Goal: Navigation & Orientation: Understand site structure

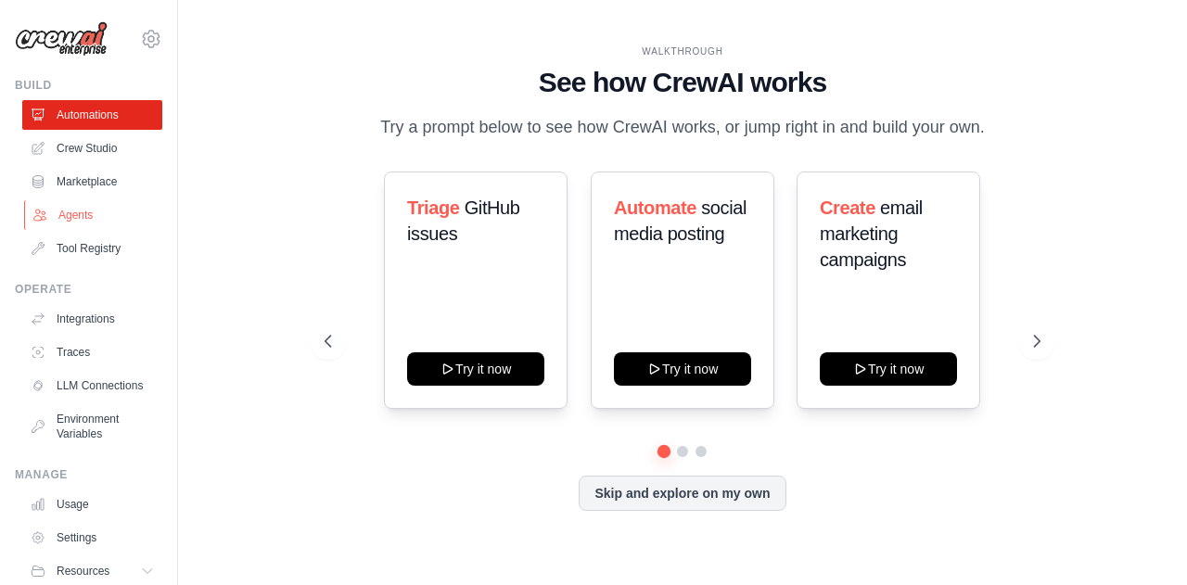
click at [79, 220] on link "Agents" at bounding box center [94, 215] width 140 height 30
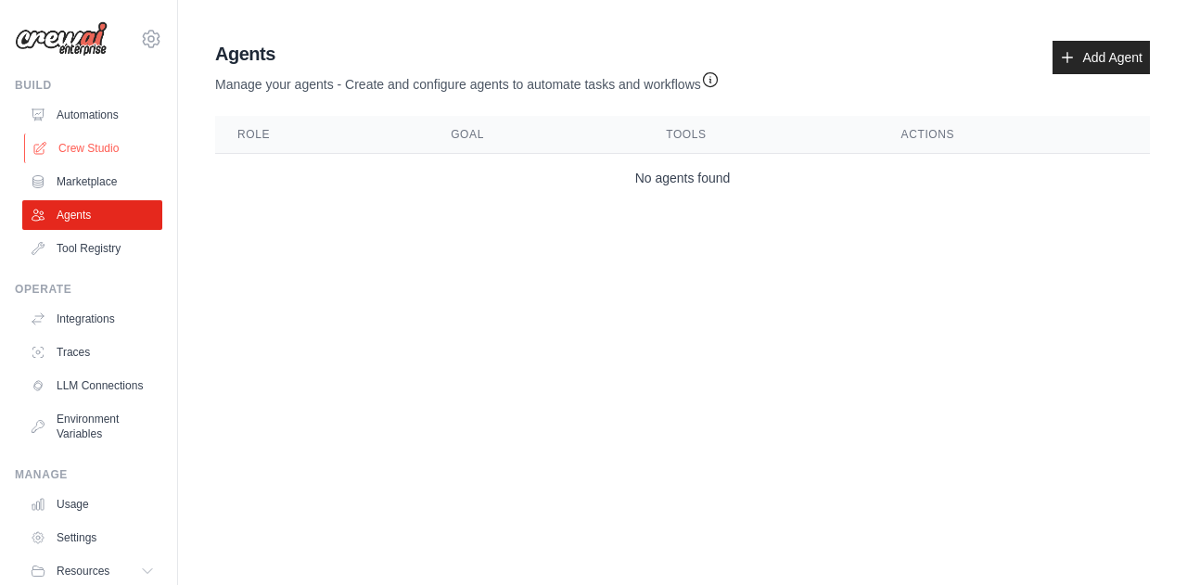
click at [91, 146] on link "Crew Studio" at bounding box center [94, 148] width 140 height 30
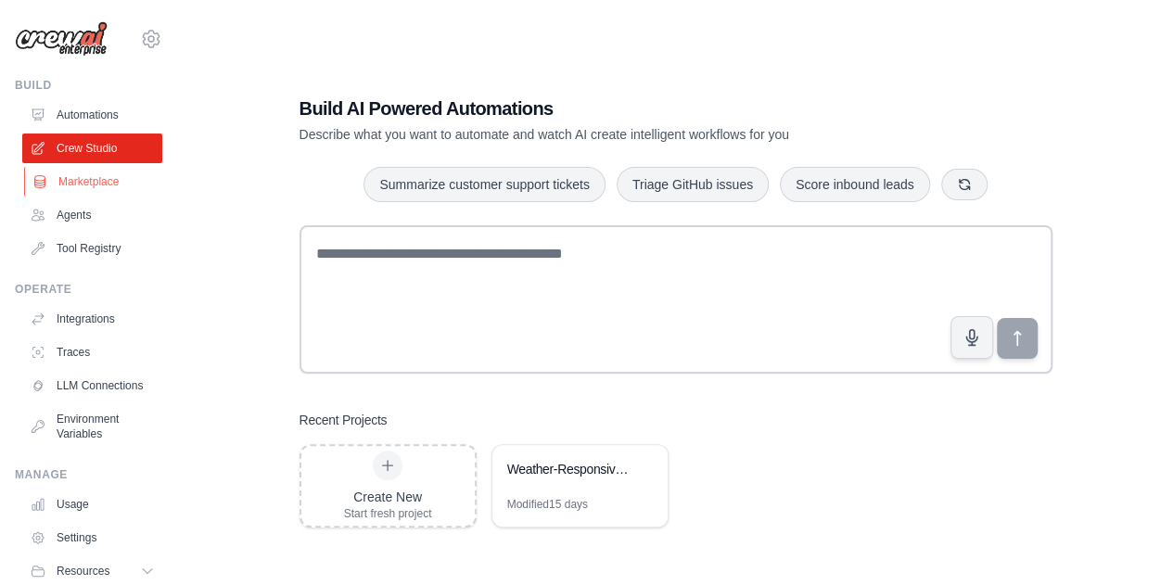
click at [68, 184] on link "Marketplace" at bounding box center [94, 182] width 140 height 30
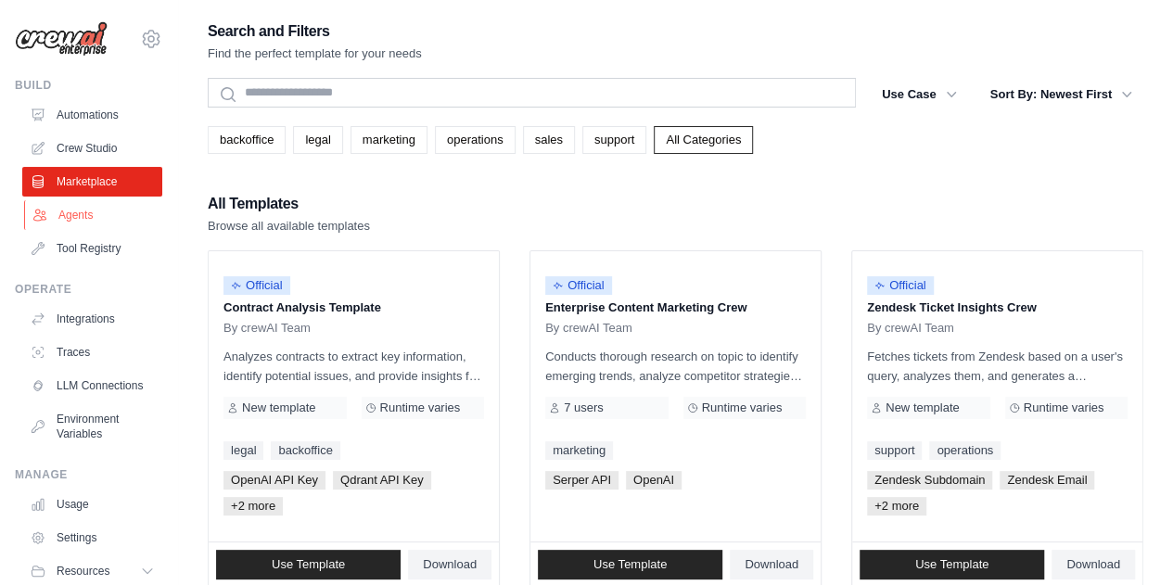
click at [89, 218] on link "Agents" at bounding box center [94, 215] width 140 height 30
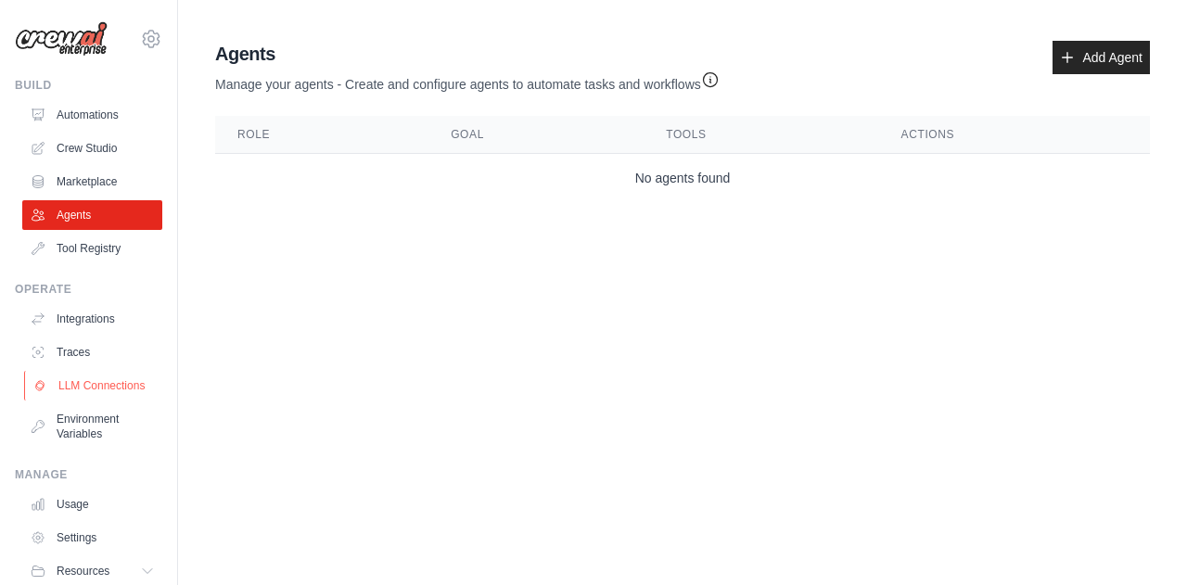
click at [78, 383] on link "LLM Connections" at bounding box center [94, 386] width 140 height 30
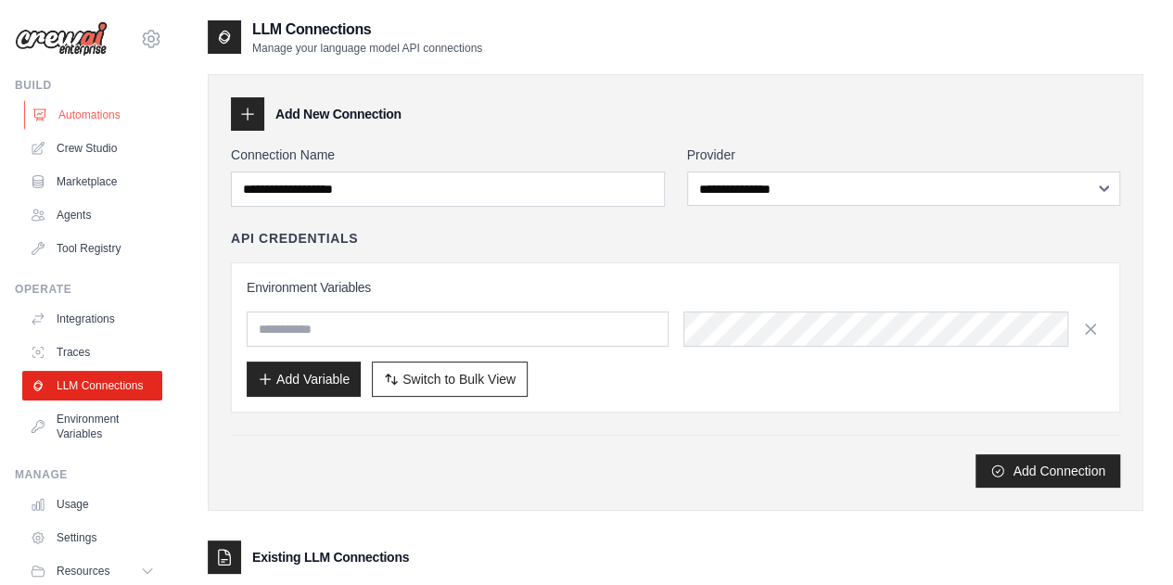
click at [76, 112] on link "Automations" at bounding box center [94, 115] width 140 height 30
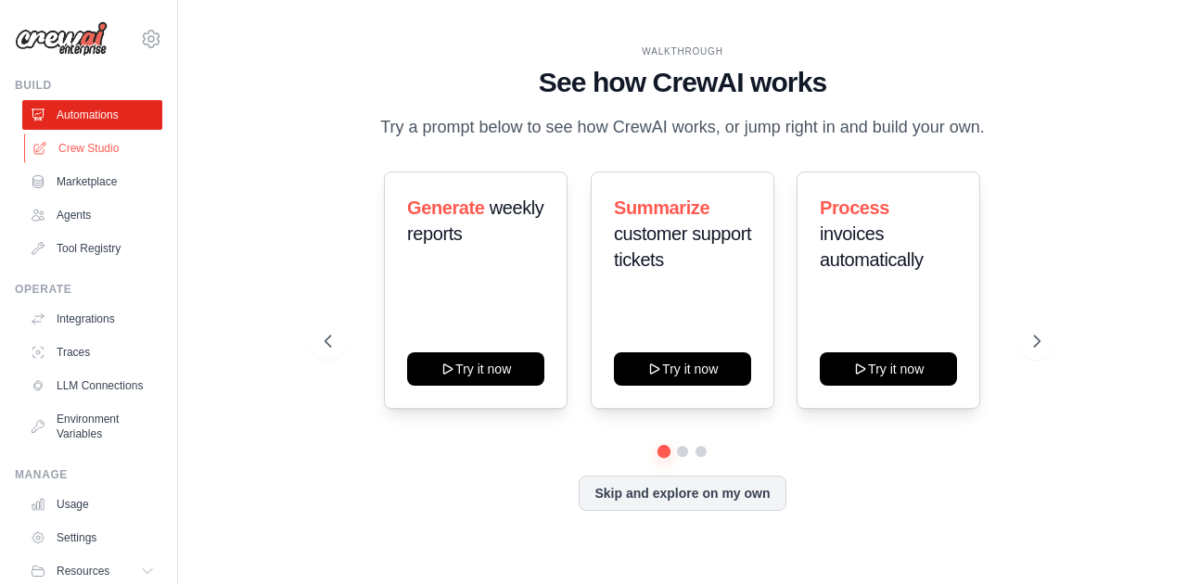
click at [76, 149] on link "Crew Studio" at bounding box center [94, 148] width 140 height 30
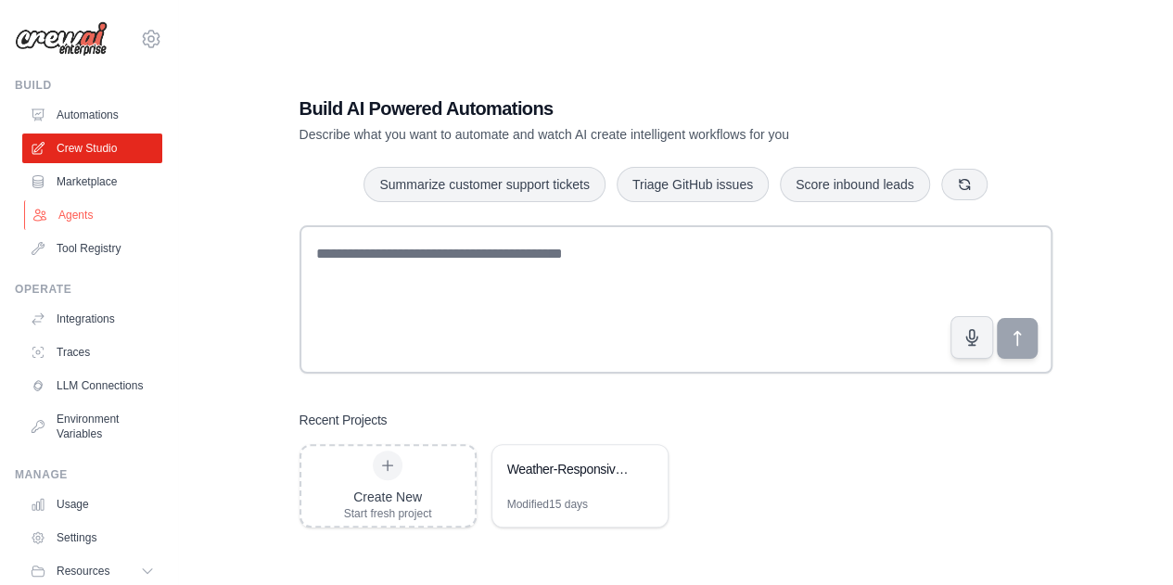
click at [63, 210] on link "Agents" at bounding box center [94, 215] width 140 height 30
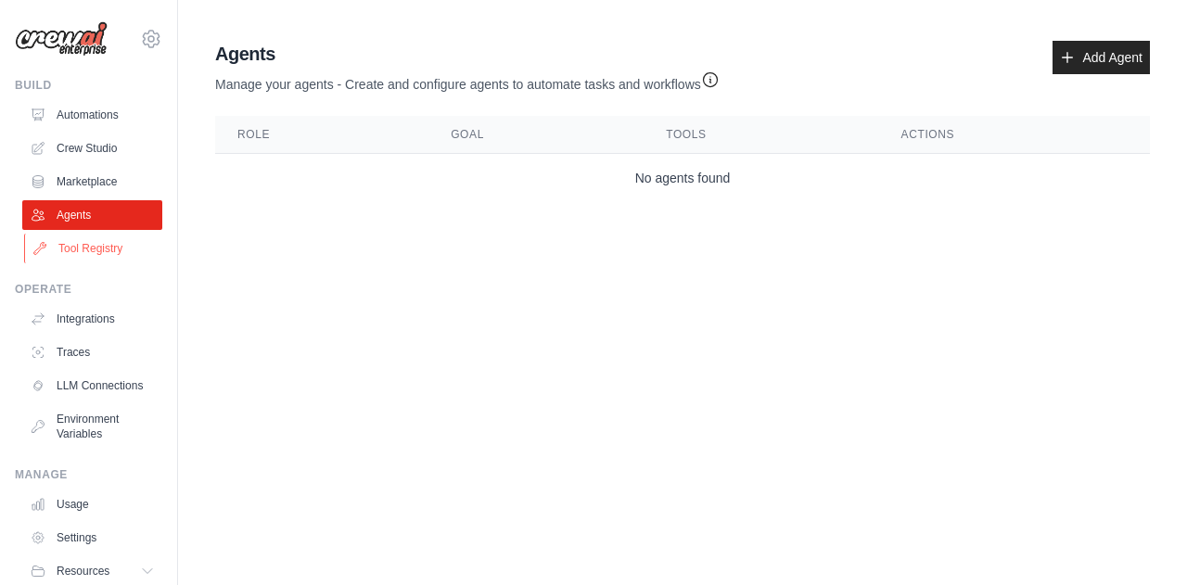
click at [67, 236] on link "Tool Registry" at bounding box center [94, 249] width 140 height 30
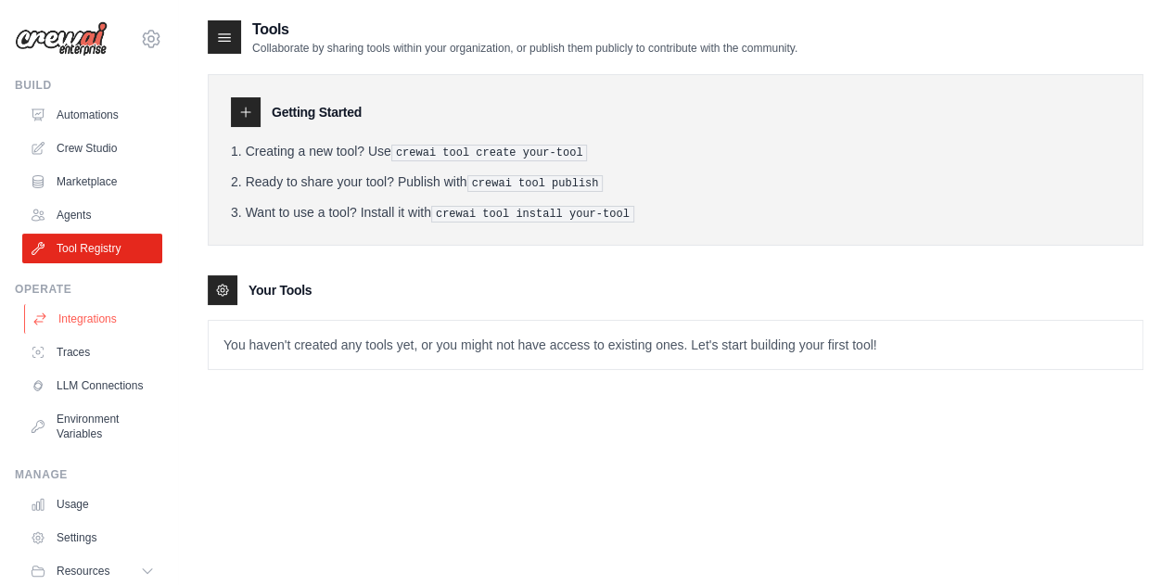
click at [56, 310] on link "Integrations" at bounding box center [94, 319] width 140 height 30
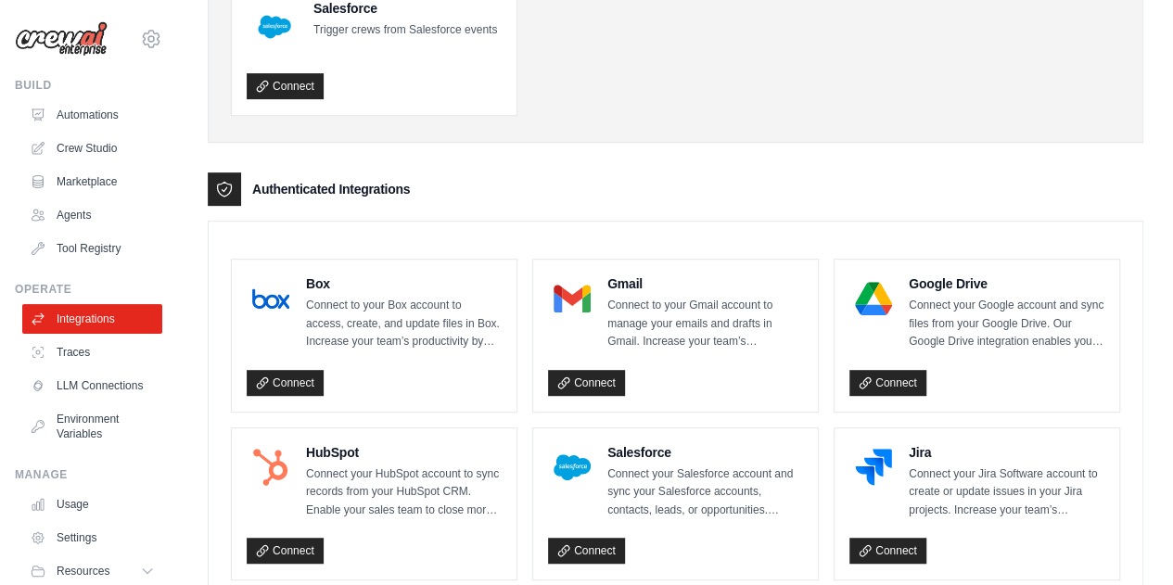
scroll to position [371, 0]
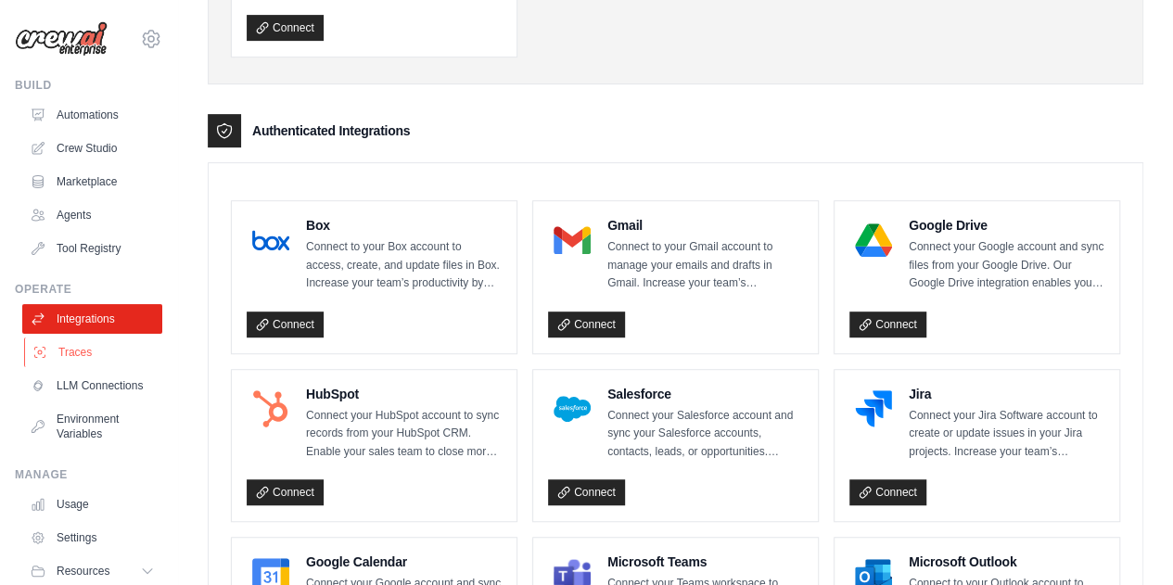
click at [93, 350] on link "Traces" at bounding box center [94, 352] width 140 height 30
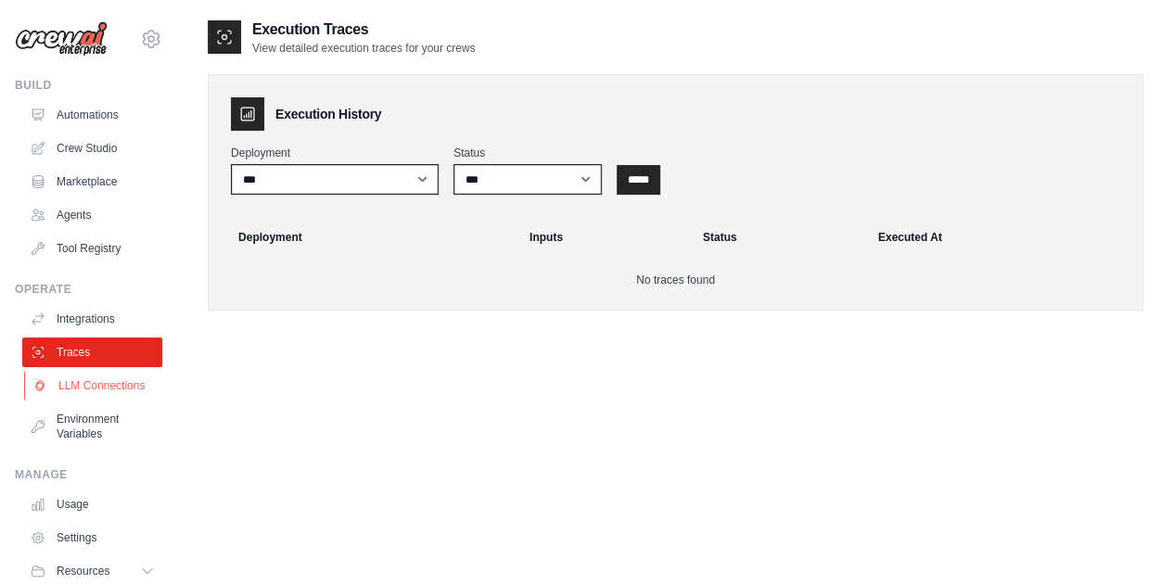
click at [75, 392] on link "LLM Connections" at bounding box center [94, 386] width 140 height 30
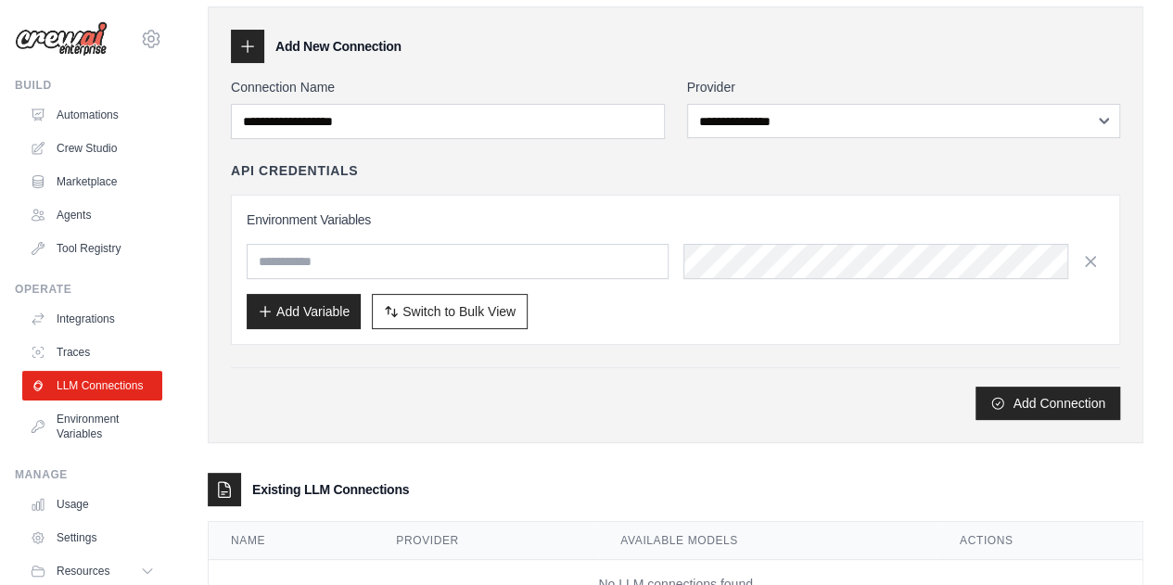
scroll to position [43, 0]
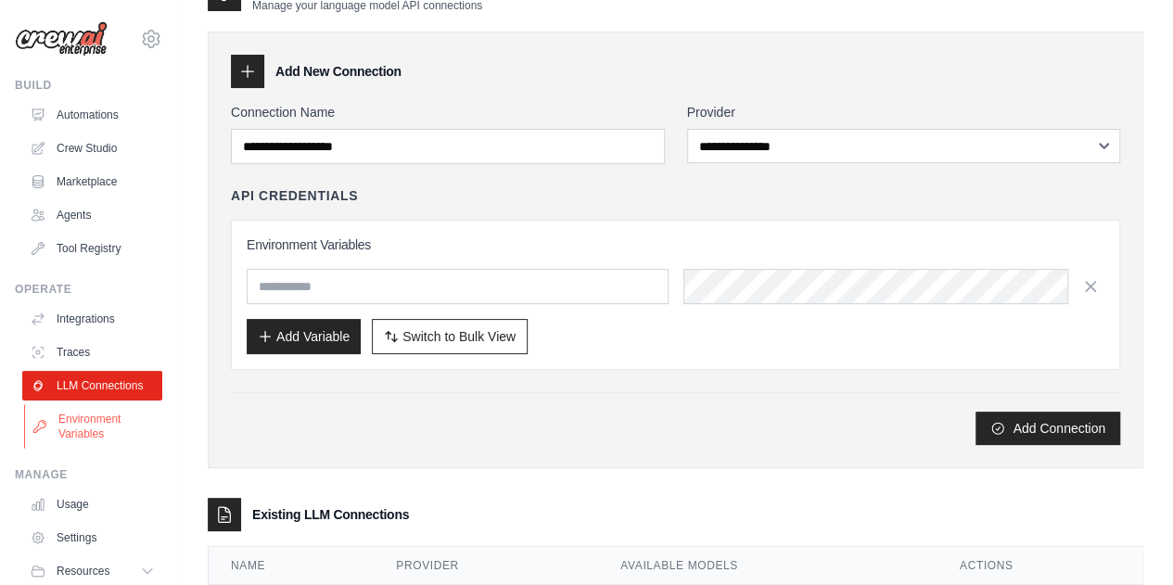
click at [78, 449] on link "Environment Variables" at bounding box center [94, 426] width 140 height 44
